Goal: Register for event/course

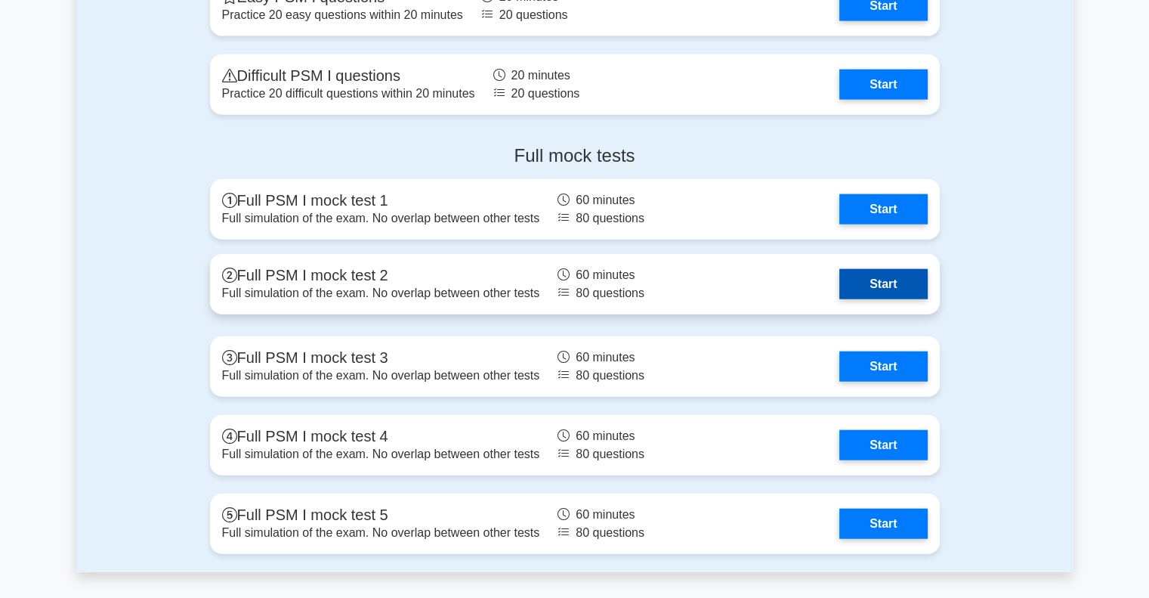
scroll to position [3627, 0]
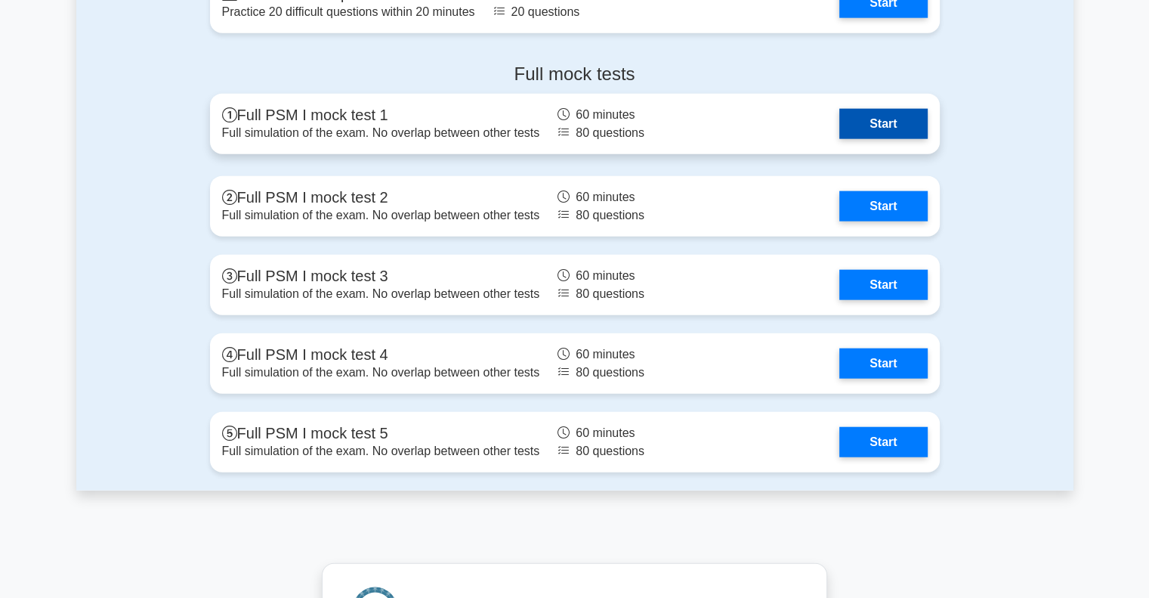
click at [902, 130] on link "Start" at bounding box center [883, 124] width 88 height 30
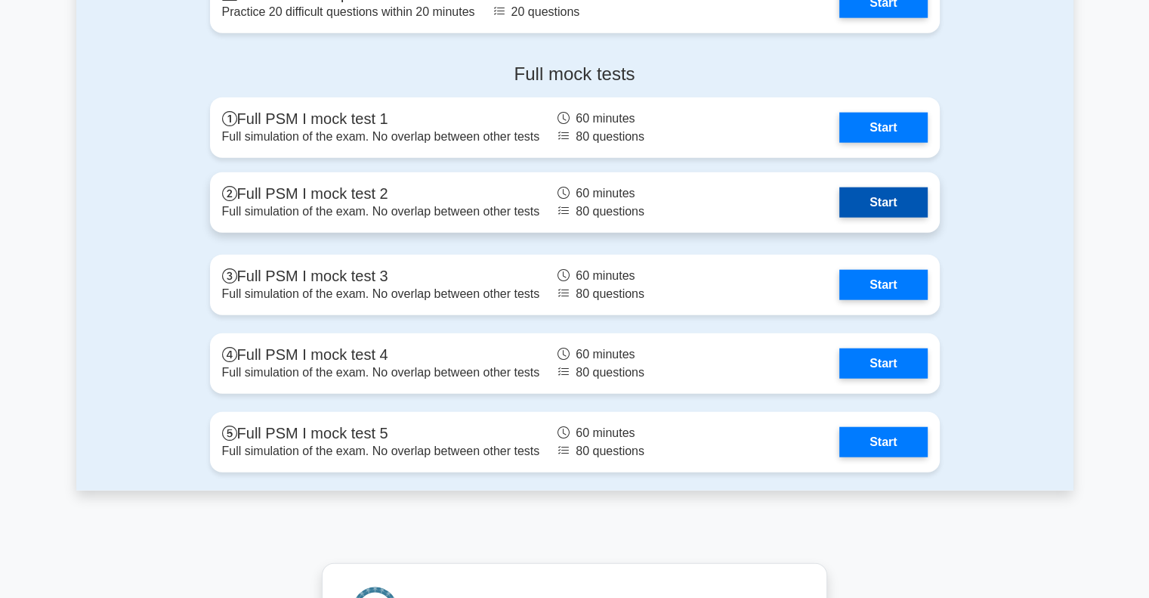
click at [890, 211] on link "Start" at bounding box center [883, 202] width 88 height 30
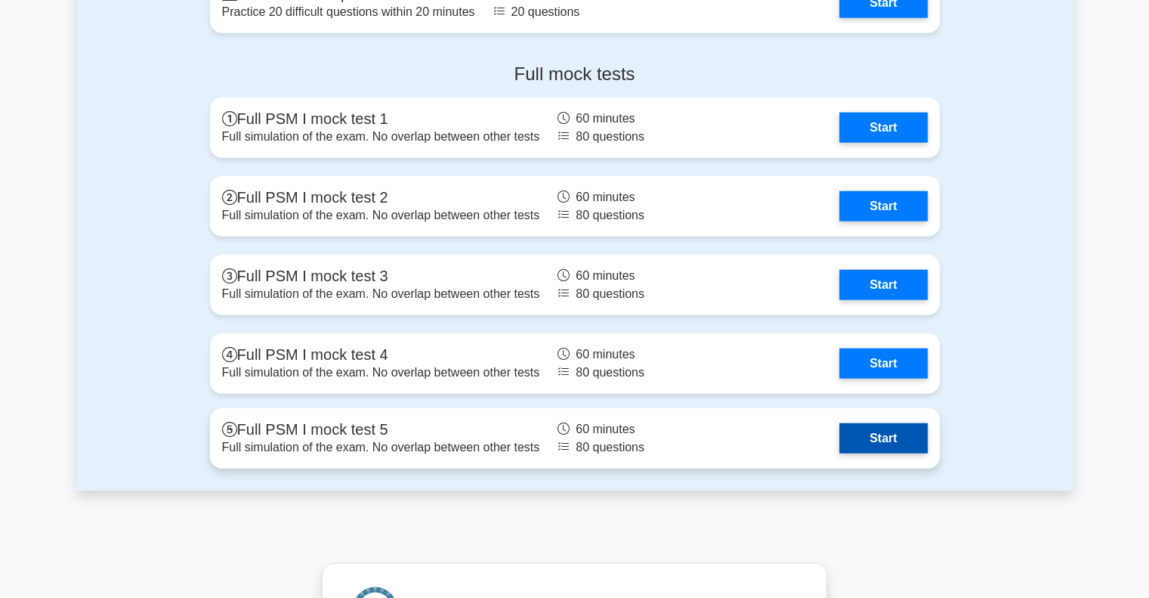
click at [882, 437] on link "Start" at bounding box center [883, 438] width 88 height 30
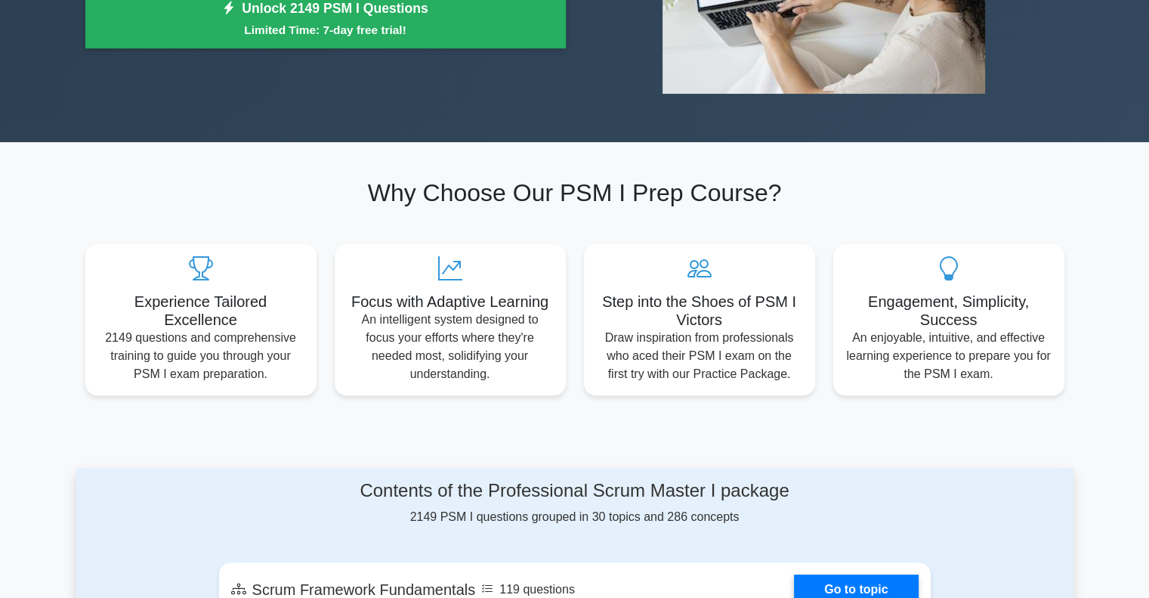
scroll to position [0, 0]
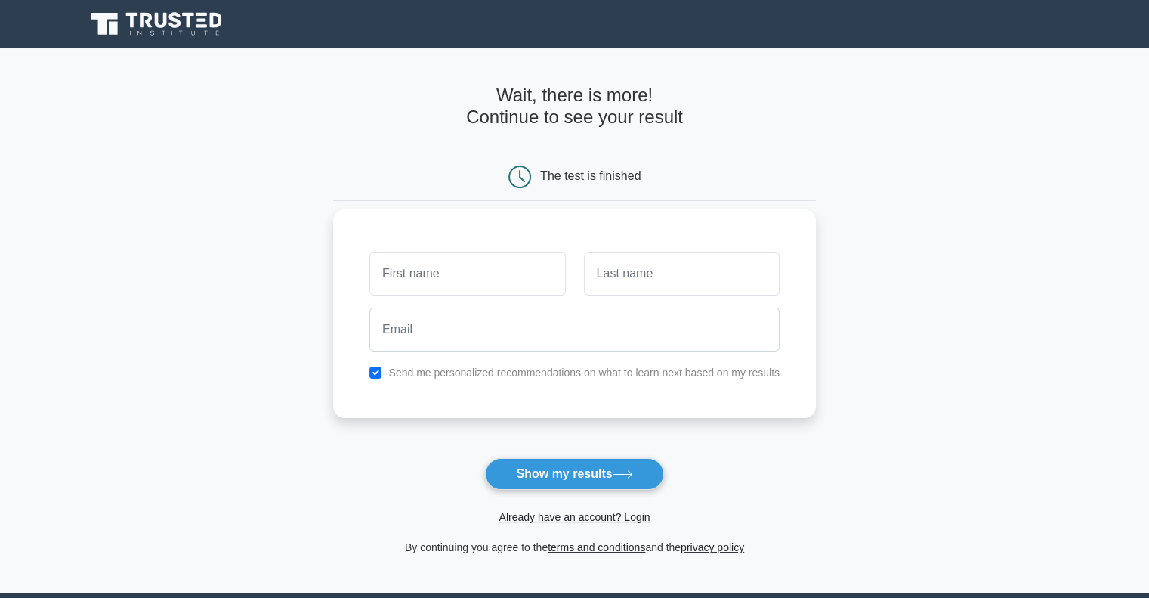
click at [465, 273] on input "text" at bounding box center [467, 274] width 196 height 44
type input "[PERSON_NAME]"
type input "Iadaro"
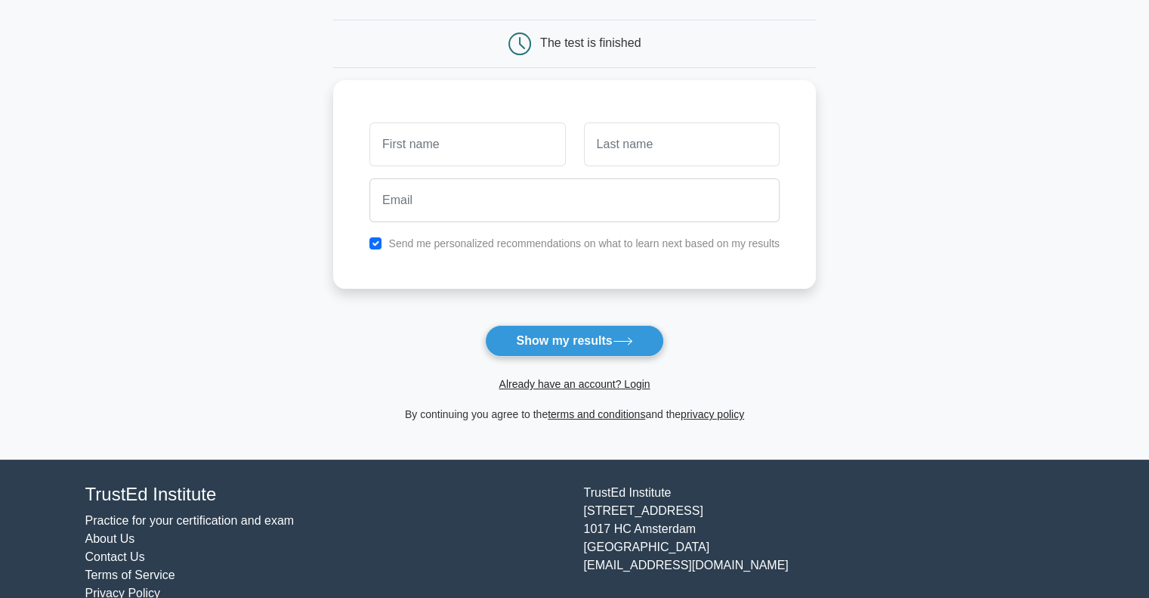
scroll to position [85, 0]
